Goal: Transaction & Acquisition: Book appointment/travel/reservation

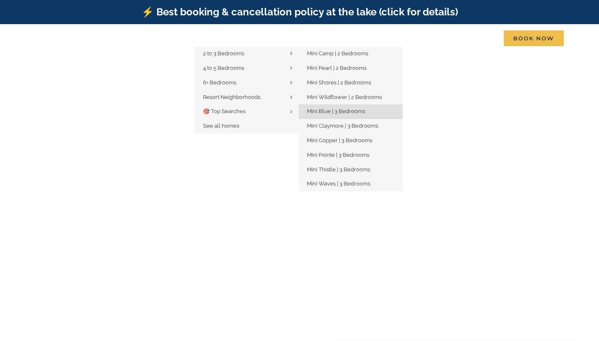
click at [328, 112] on span "Mini Blue | 3 Bedrooms" at bounding box center [336, 111] width 58 height 6
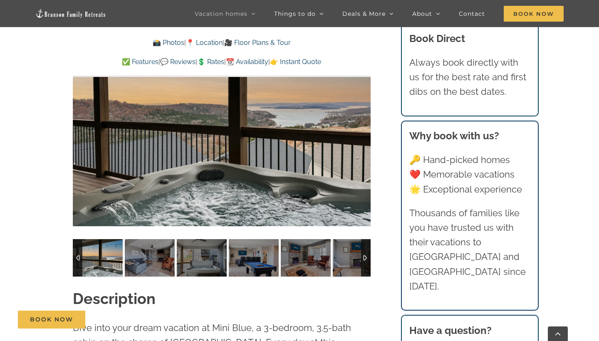
scroll to position [661, 0]
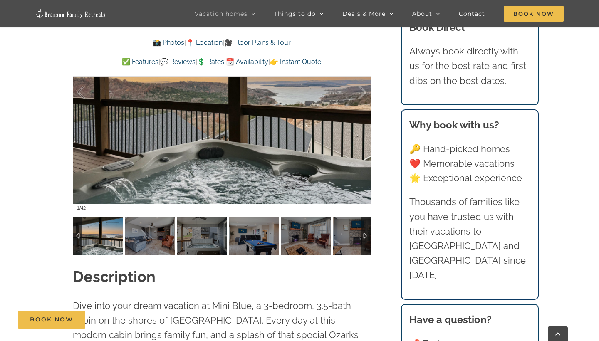
click at [367, 239] on div at bounding box center [366, 235] width 10 height 37
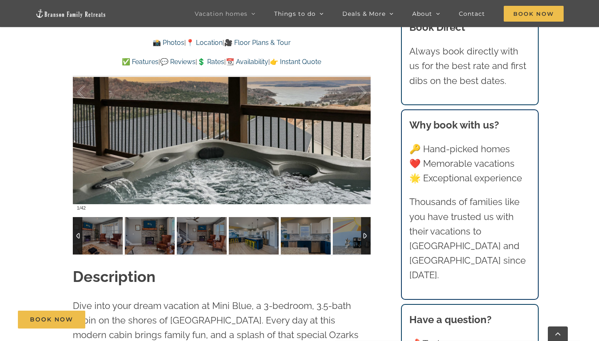
click at [367, 239] on div at bounding box center [366, 235] width 10 height 37
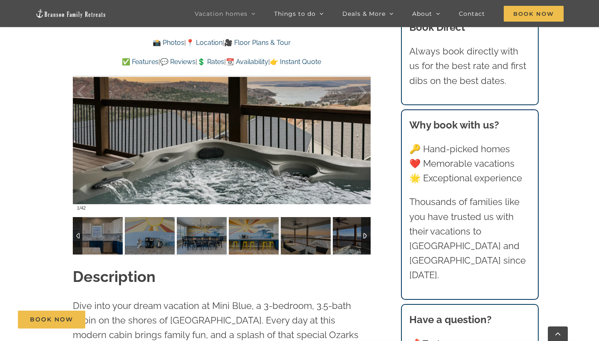
click at [367, 239] on div at bounding box center [366, 235] width 10 height 37
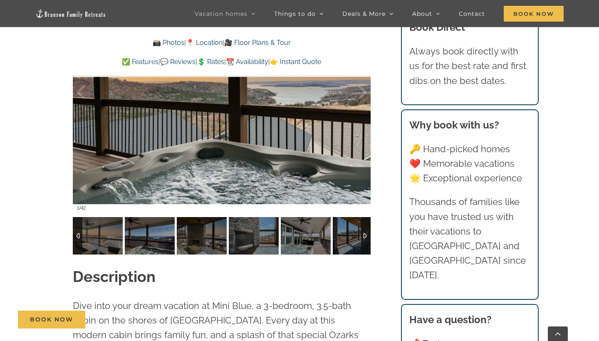
click at [367, 239] on div at bounding box center [366, 235] width 10 height 37
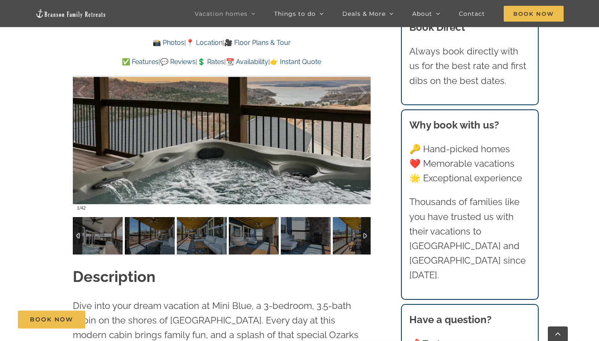
click at [367, 239] on div at bounding box center [366, 235] width 10 height 37
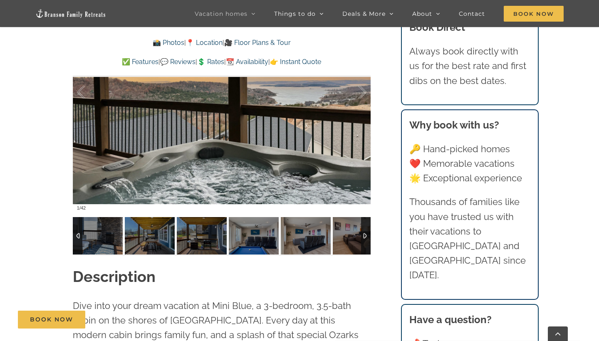
click at [367, 239] on div at bounding box center [366, 235] width 10 height 37
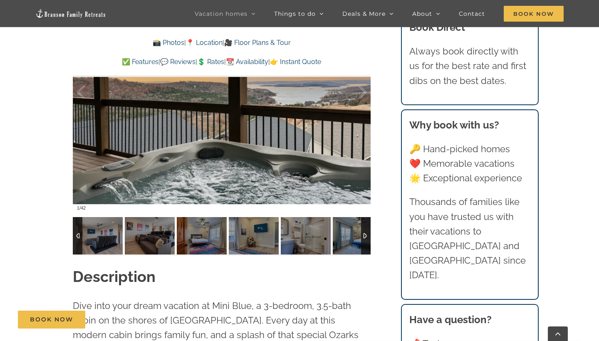
click at [367, 239] on div at bounding box center [366, 235] width 10 height 37
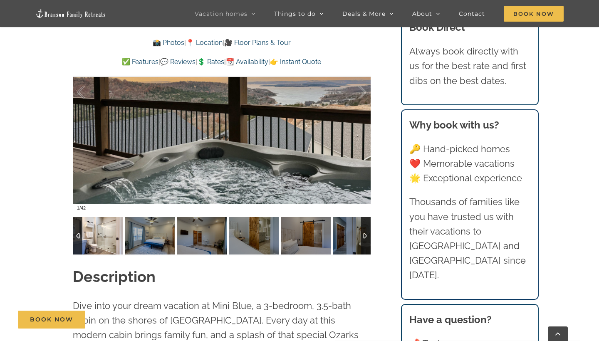
click at [107, 234] on img at bounding box center [98, 235] width 50 height 37
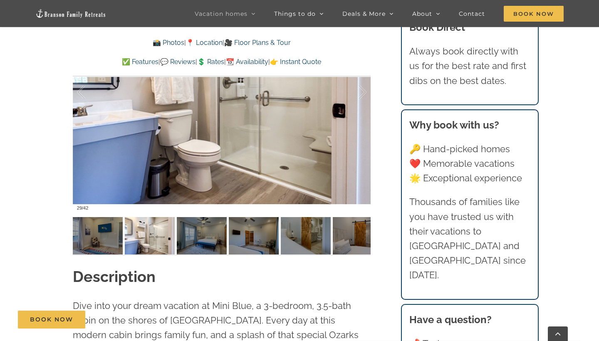
click at [385, 195] on div "Mini Blue A family friendly Branson rental where you and your guests (up to 10 …" at bounding box center [221, 10] width 331 height 513
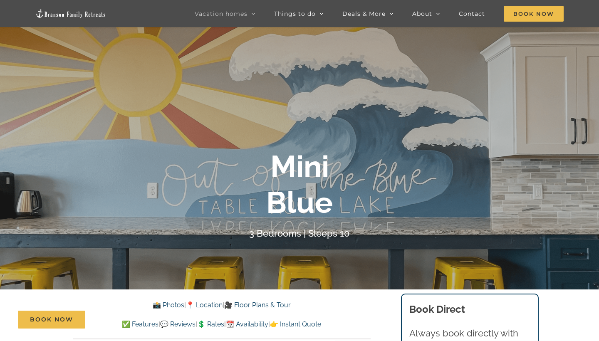
scroll to position [-3, 0]
